Goal: Task Accomplishment & Management: Manage account settings

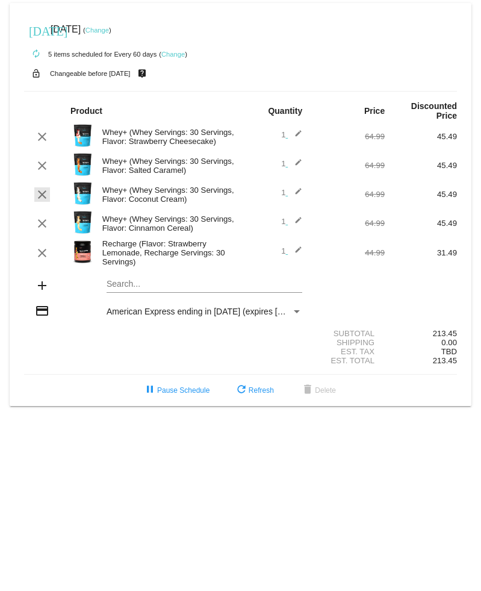
click at [50, 198] on div "clear" at bounding box center [42, 194] width 36 height 14
click at [301, 199] on mat-icon "edit" at bounding box center [295, 194] width 14 height 14
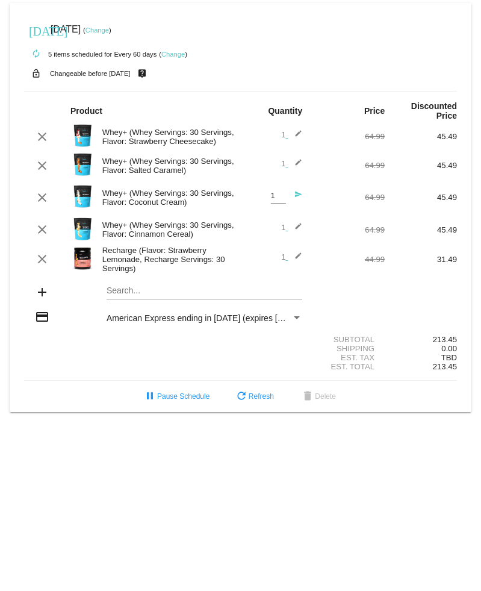
click at [272, 201] on input "1" at bounding box center [278, 196] width 15 height 9
click at [260, 401] on span "refresh Refresh" at bounding box center [254, 396] width 40 height 8
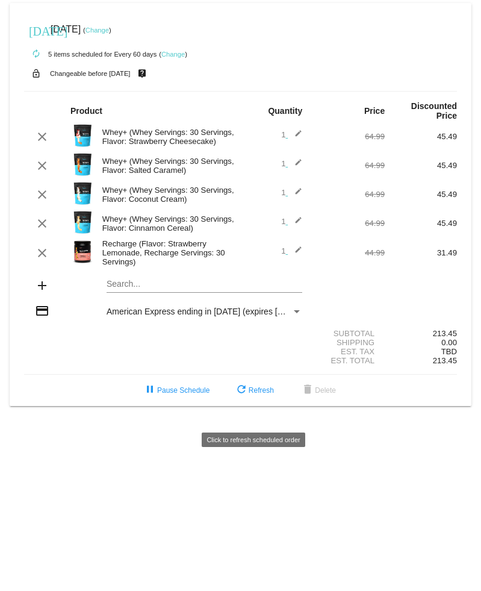
click at [46, 197] on mat-icon "clear" at bounding box center [42, 194] width 14 height 14
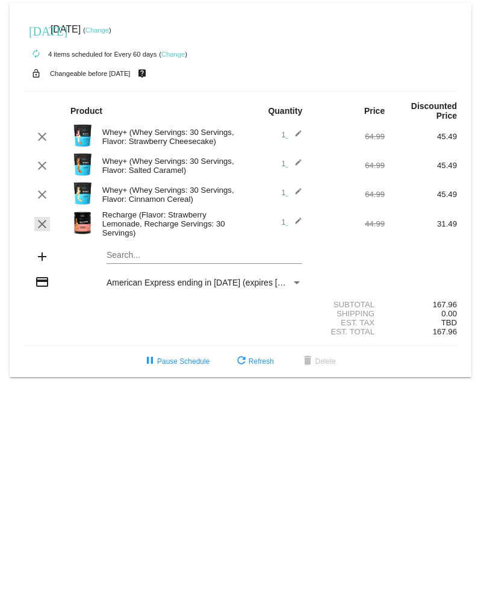
click at [44, 231] on mat-icon "clear" at bounding box center [42, 224] width 14 height 14
